Goal: Find specific page/section

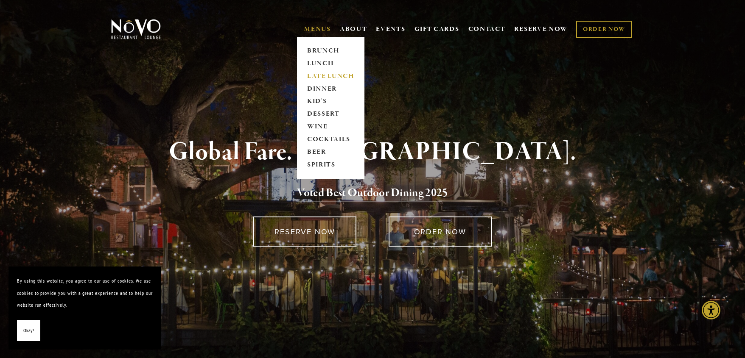
click at [315, 74] on link "LATE LUNCH" at bounding box center [330, 76] width 53 height 13
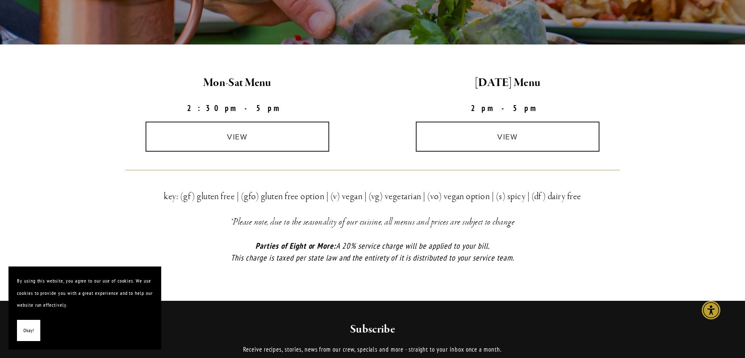
scroll to position [238, 0]
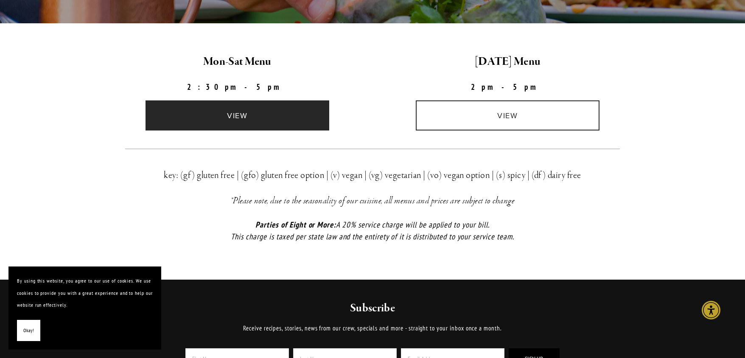
click at [231, 115] on link "view" at bounding box center [238, 116] width 184 height 30
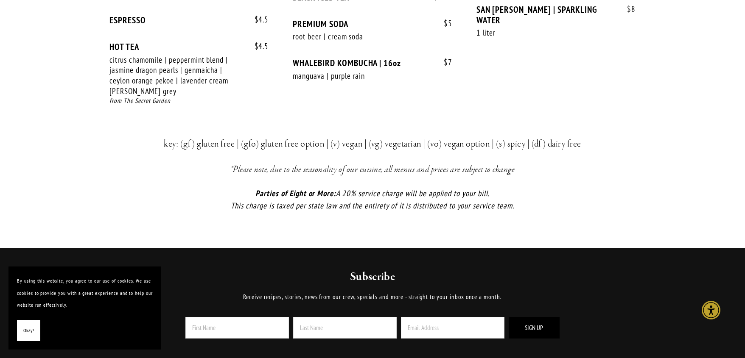
scroll to position [1235, 0]
